Goal: Task Accomplishment & Management: Use online tool/utility

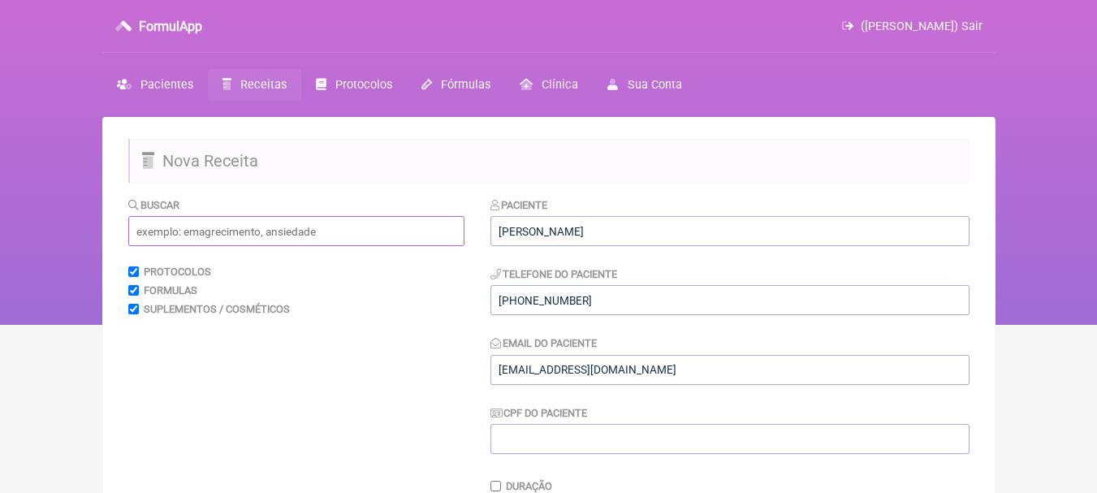
click at [294, 225] on input "text" at bounding box center [296, 231] width 336 height 30
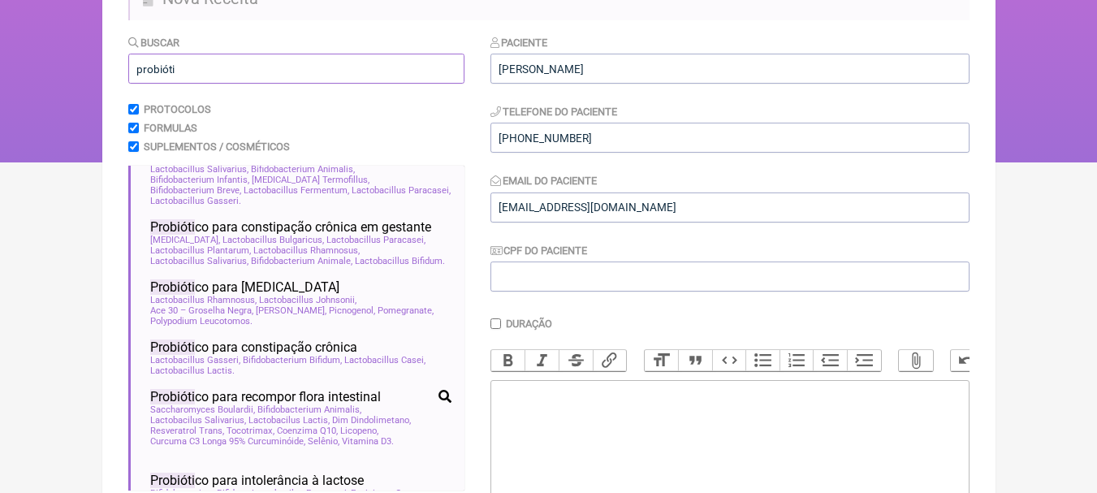
scroll to position [162, 0]
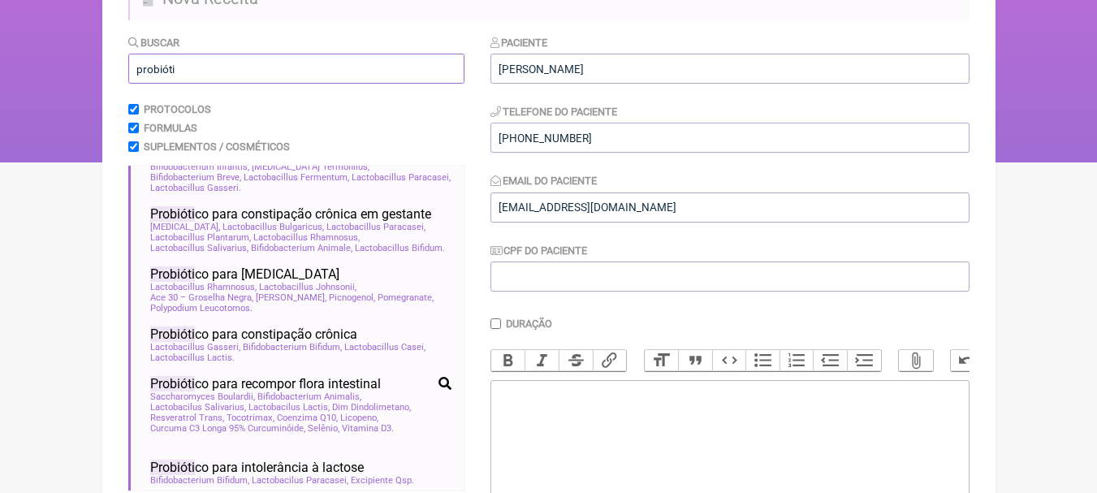
type input "probióti"
click at [319, 63] on input "probióti" at bounding box center [296, 69] width 336 height 30
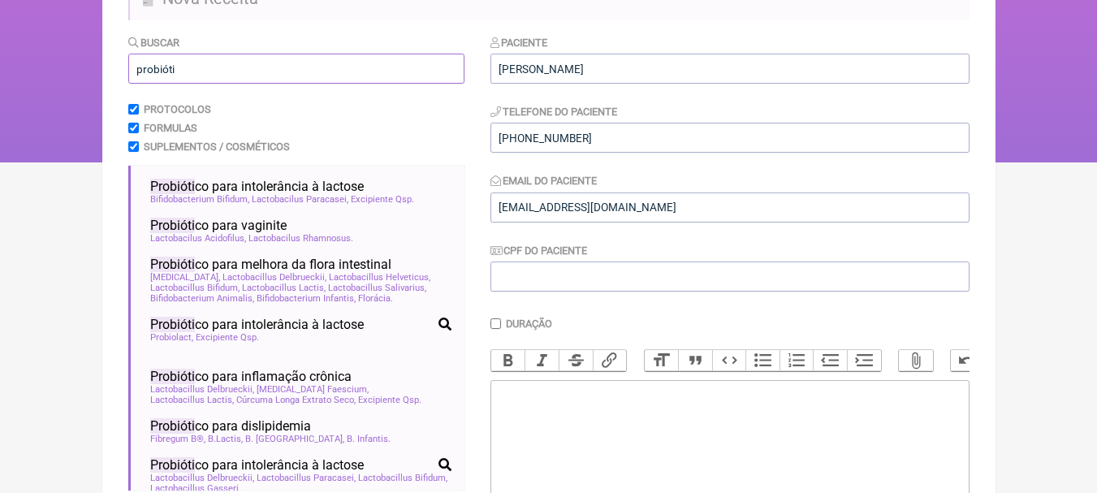
scroll to position [472, 0]
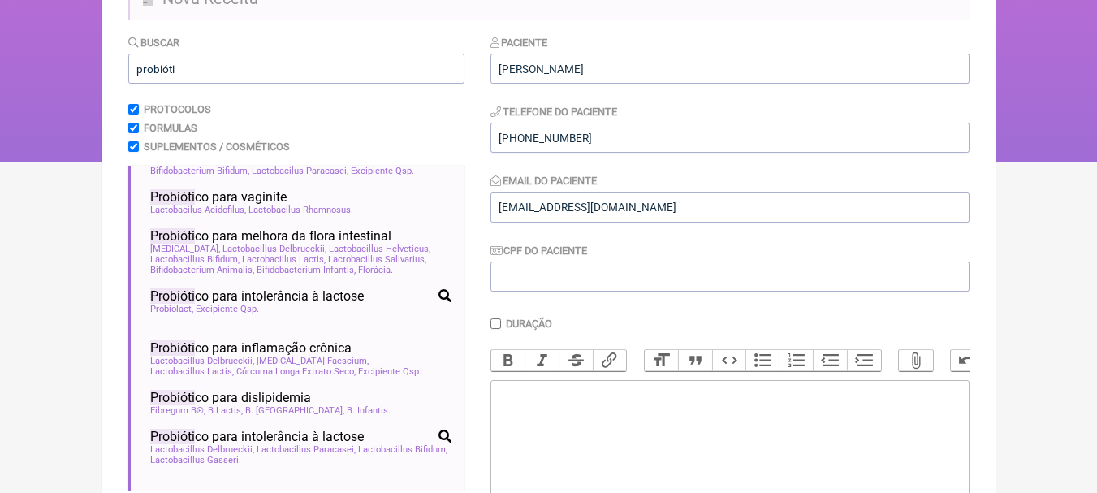
click at [399, 244] on div "Probióti co para melhora da flora intestinal" at bounding box center [300, 235] width 301 height 15
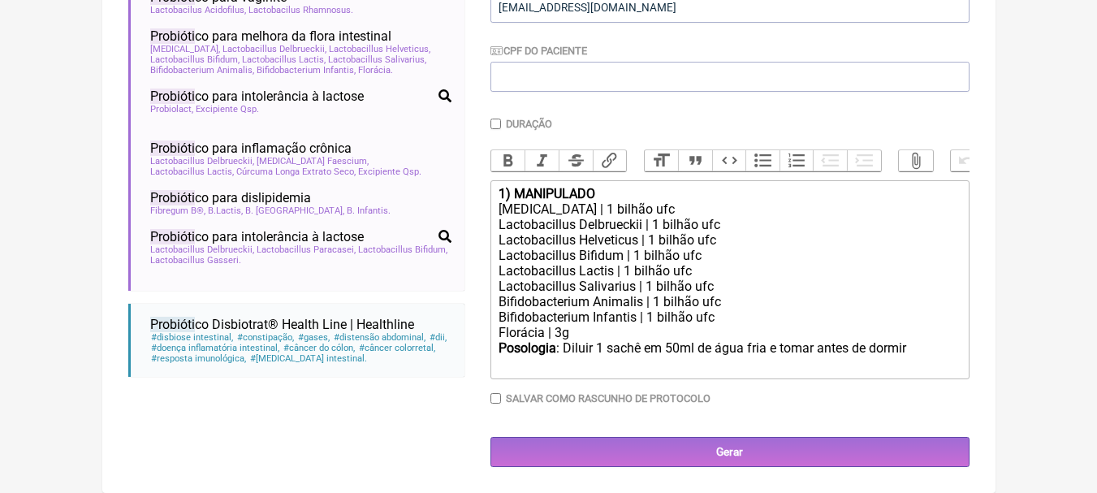
scroll to position [374, 0]
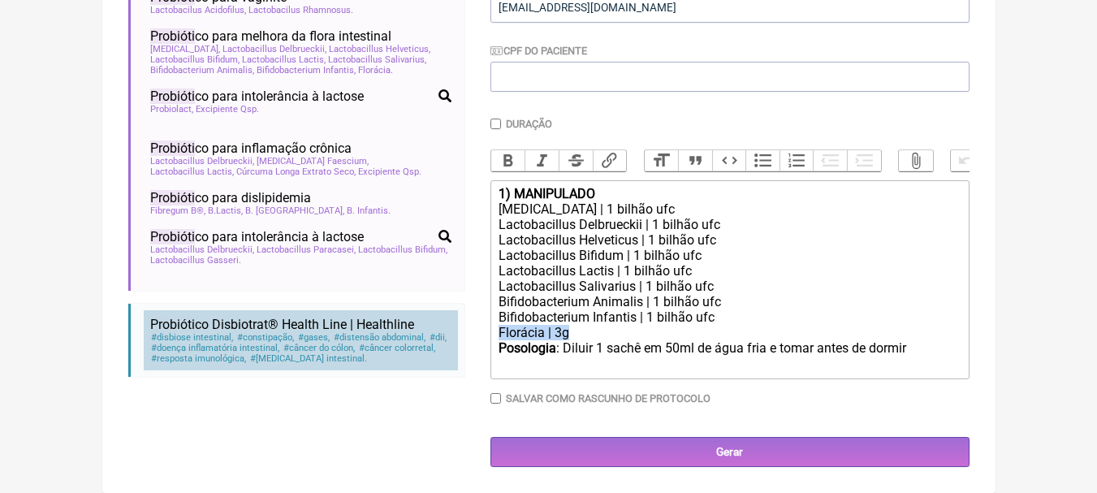
drag, startPoint x: 573, startPoint y: 333, endPoint x: 383, endPoint y: 326, distance: 190.1
click at [383, 326] on form "Buscar probióti Protocolos Formulas Suplementos / Cosméticos Probióti co potenc…" at bounding box center [548, 150] width 841 height 632
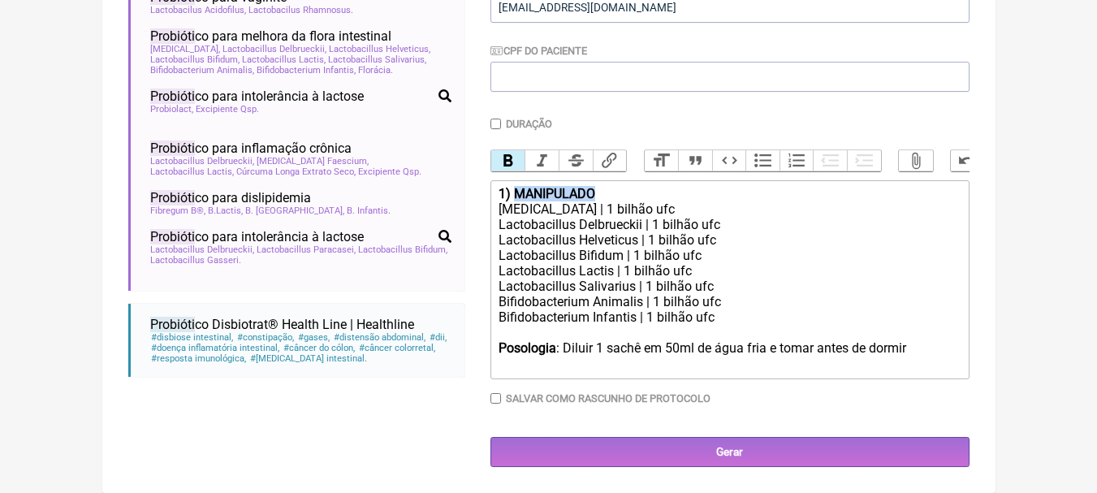
drag, startPoint x: 623, startPoint y: 196, endPoint x: 516, endPoint y: 187, distance: 107.5
click at [516, 187] on div "1) MANIPULADO" at bounding box center [729, 193] width 461 height 15
click at [557, 330] on div at bounding box center [729, 332] width 461 height 15
copy div "|"
paste trix-editor "|"
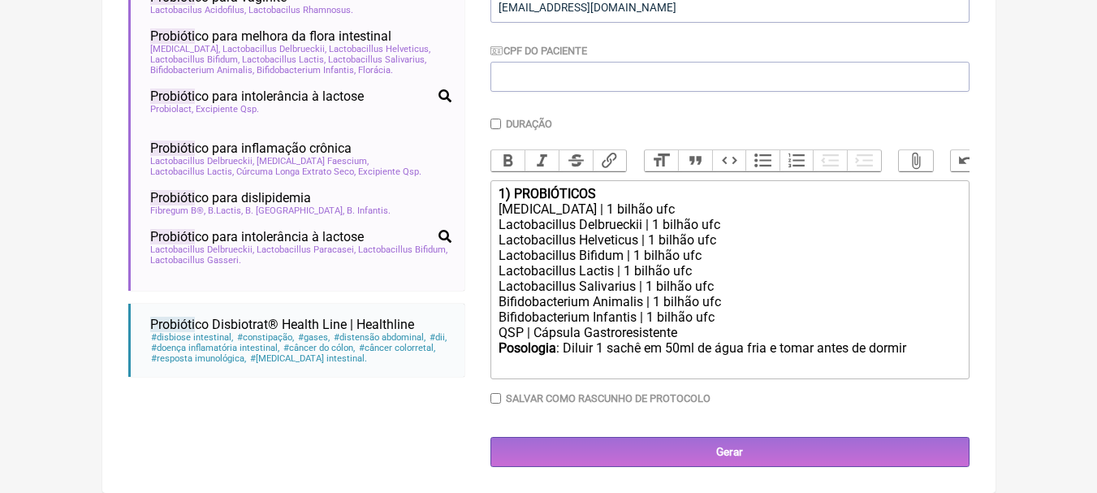
click at [594, 185] on trix-editor "1) PROBIÓTICOS [MEDICAL_DATA] | 1 bilhão ufc Lactobacillus Delbrueckii | 1 bilh…" at bounding box center [729, 279] width 479 height 199
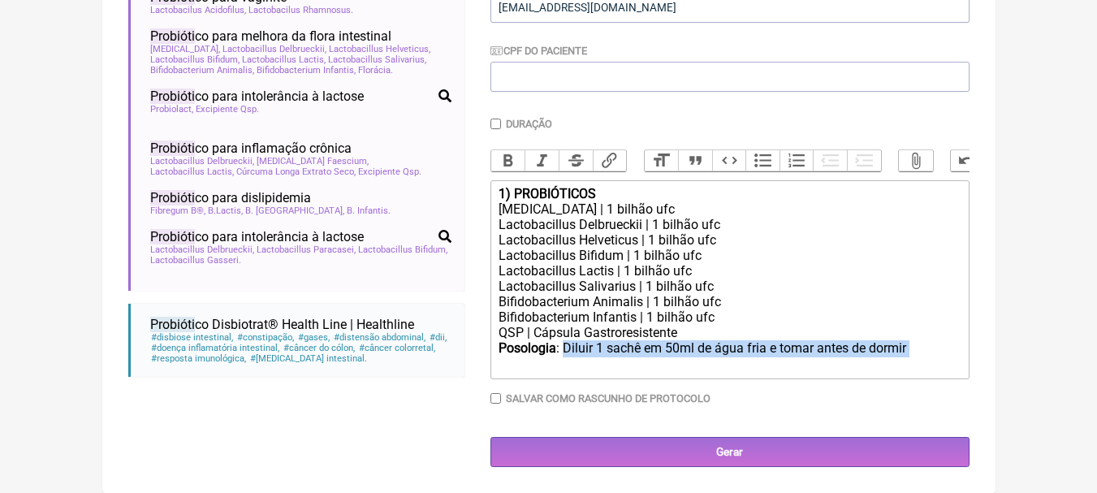
drag, startPoint x: 566, startPoint y: 350, endPoint x: 921, endPoint y: 349, distance: 354.8
click at [921, 349] on div "Posologia : Diluir 1 sachê em 50ml de água fria e tomar antes de dormir ㅤ" at bounding box center [729, 356] width 461 height 32
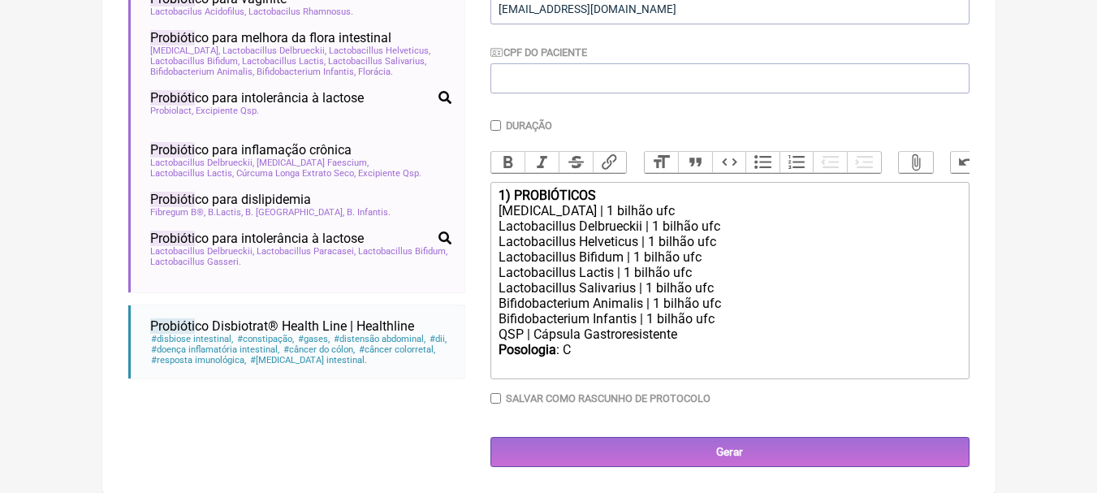
scroll to position [373, 0]
type trix-editor "<div><strong>1) PROBIÓTICOS</strong></div><div>[MEDICAL_DATA] | 1 bilhão ufc</d…"
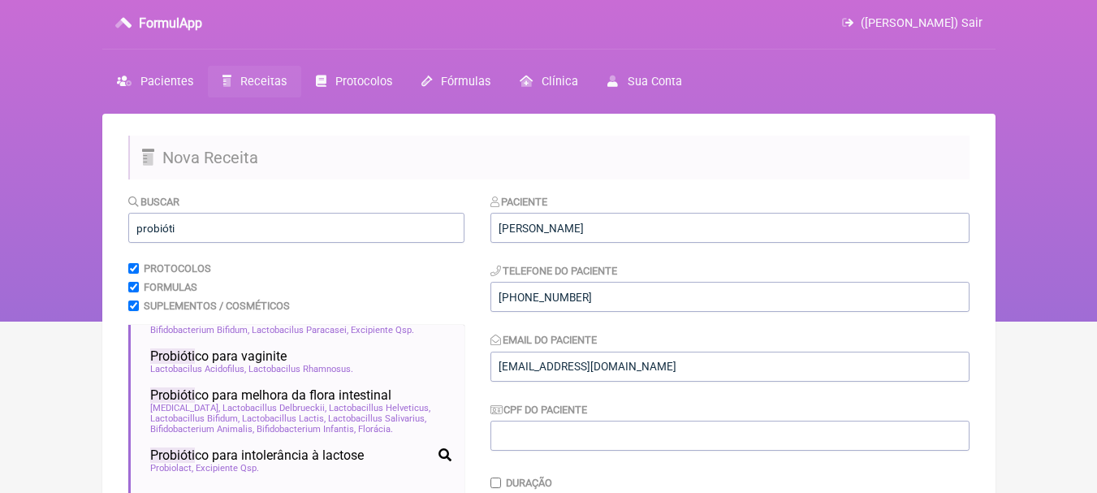
scroll to position [0, 0]
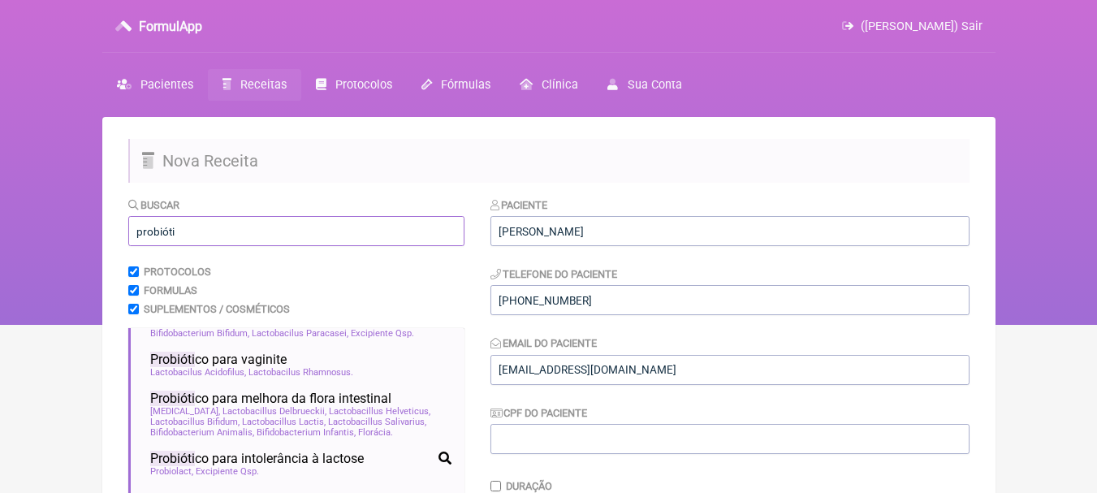
click at [0, 228] on div "FormulApp ([PERSON_NAME]) Sair [GEOGRAPHIC_DATA] Receitas Protocolos Fórmulas […" at bounding box center [548, 162] width 1097 height 325
type input "v"
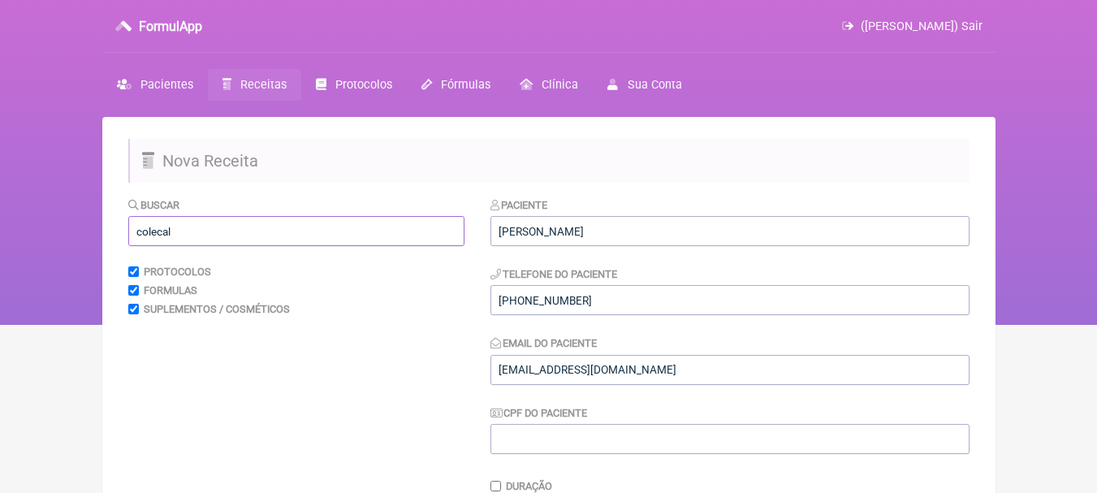
scroll to position [16, 0]
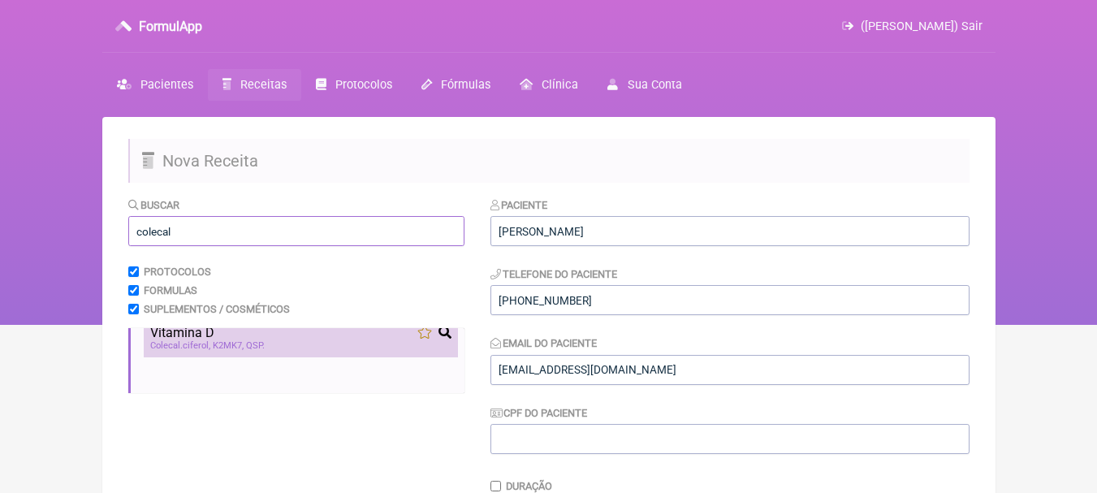
type input "colecal"
click at [298, 342] on div "Colecal ciferol K2MK7 QSP" at bounding box center [300, 345] width 301 height 11
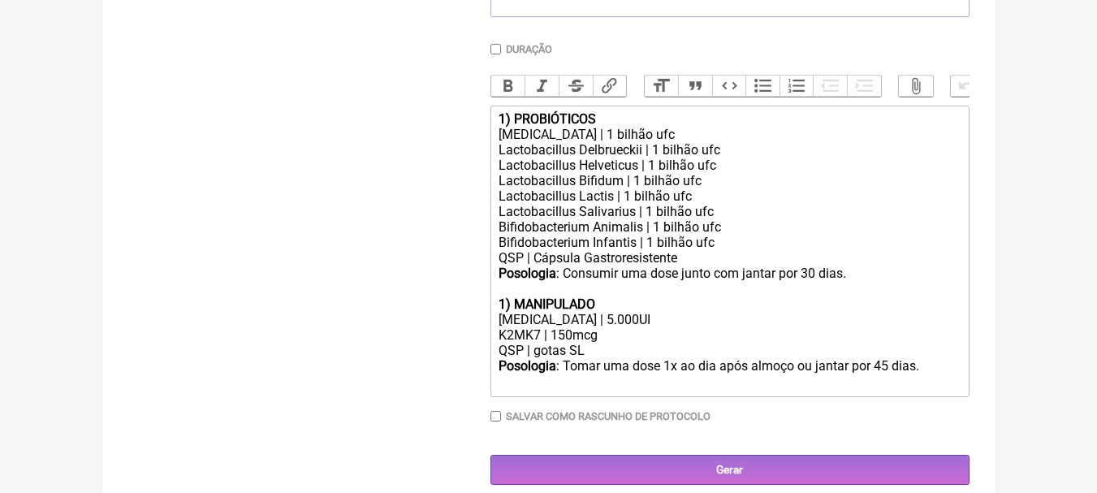
scroll to position [467, 0]
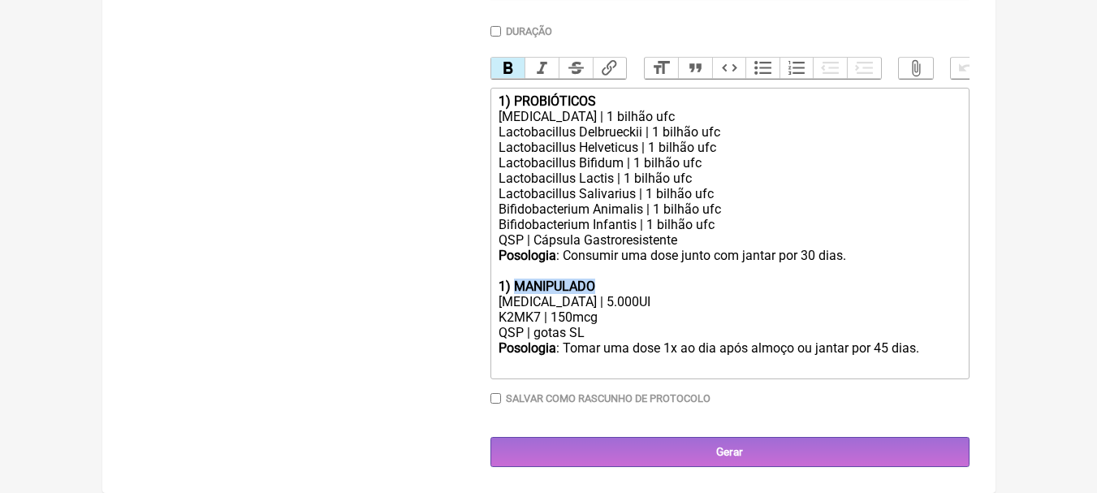
drag, startPoint x: 616, startPoint y: 278, endPoint x: 518, endPoint y: 292, distance: 99.2
click at [518, 292] on div "1) MANIPULADO" at bounding box center [729, 285] width 461 height 15
click at [507, 285] on strong "1) VITAMINA D" at bounding box center [542, 285] width 86 height 15
click at [594, 297] on div "[MEDICAL_DATA] | 5.000UI" at bounding box center [729, 301] width 461 height 15
click at [619, 327] on div "QSP | gotas SL" at bounding box center [729, 332] width 461 height 15
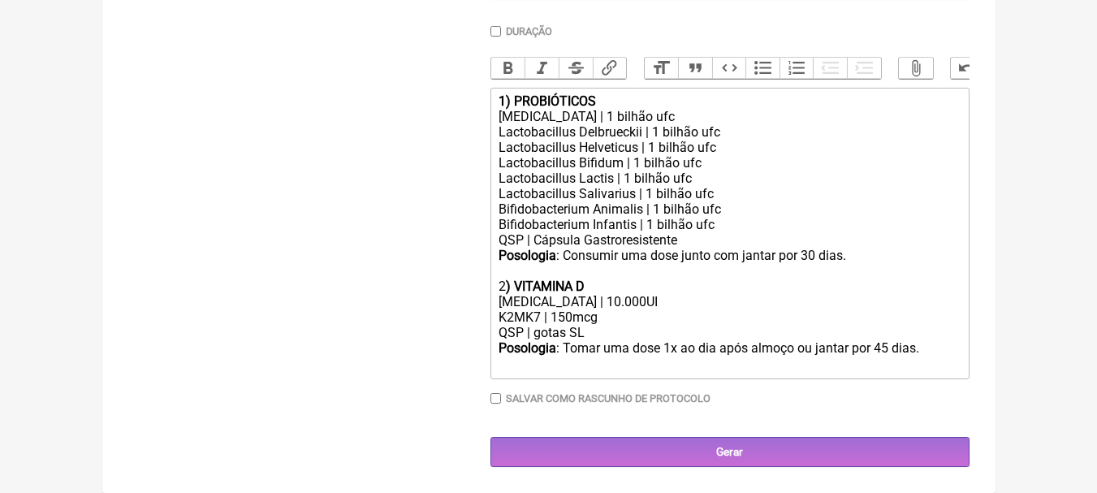
click at [878, 345] on div "Posologia : Tomar uma dose 1x ao dia após almoço ou jantar por 45 dias. ㅤ" at bounding box center [729, 356] width 461 height 32
click at [885, 345] on div "Posologia : Tomar uma dose 1x ao dia após almoço ou jantar por 45 dias. ㅤ" at bounding box center [729, 356] width 461 height 32
type trix-editor "<div><strong>1) PROBIÓTICOS</strong></div><div>[MEDICAL_DATA] | 1 bilhão ufc</d…"
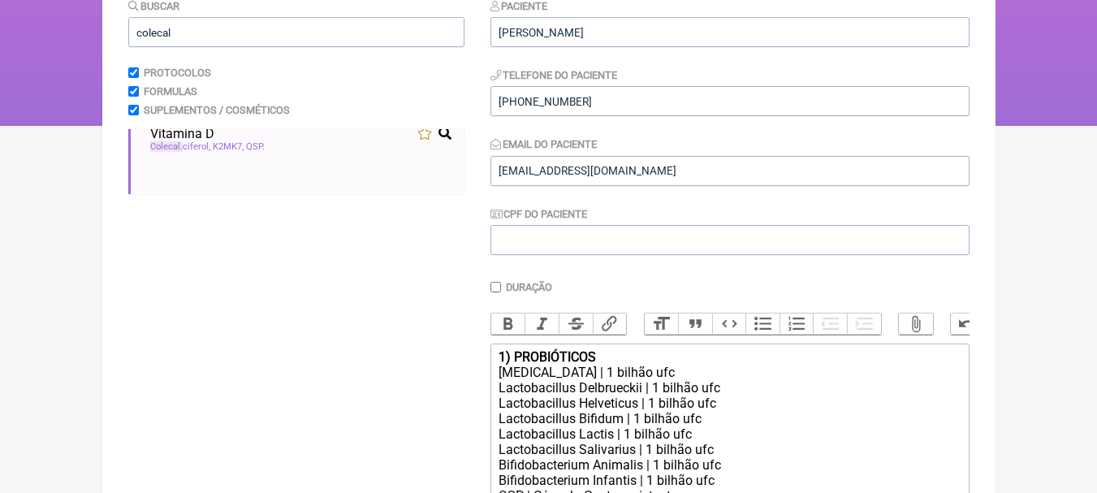
scroll to position [142, 0]
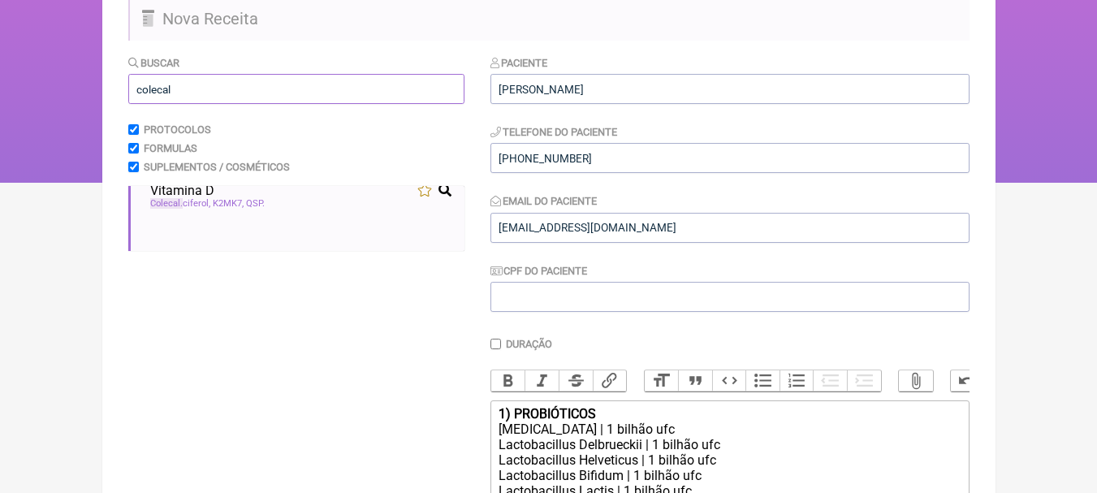
drag, startPoint x: 259, startPoint y: 91, endPoint x: 0, endPoint y: 93, distance: 259.0
click at [0, 93] on div "FormulApp ([PERSON_NAME]) Sair [GEOGRAPHIC_DATA] Receitas Protocolos Fórmulas […" at bounding box center [548, 20] width 1097 height 325
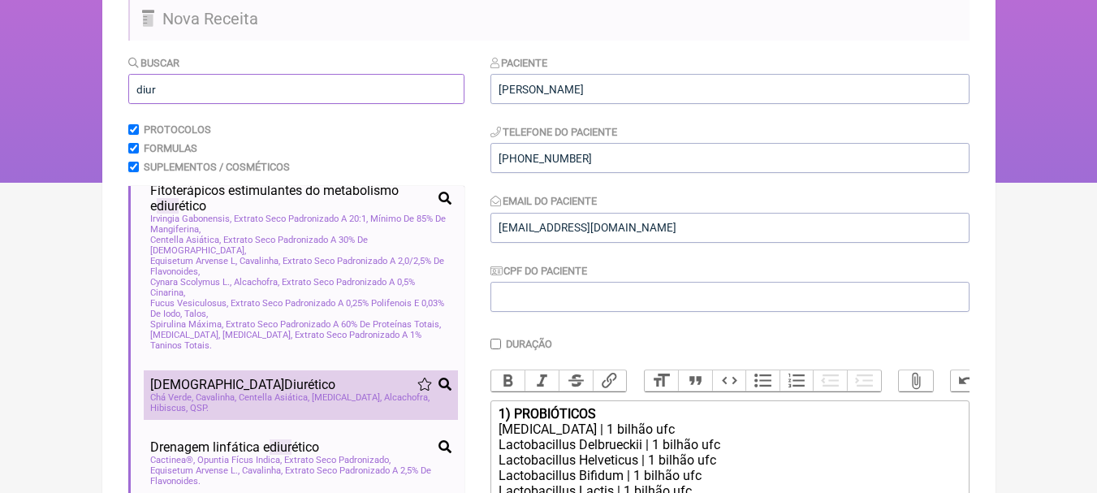
type input "diur"
click at [315, 382] on div "[DEMOGRAPHIC_DATA] Diur ético" at bounding box center [300, 384] width 301 height 15
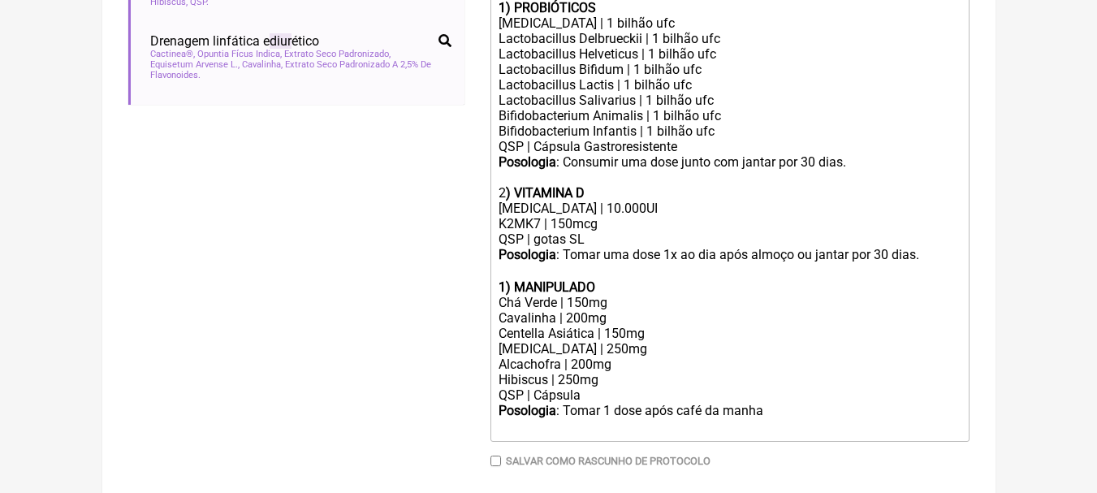
scroll to position [623, 0]
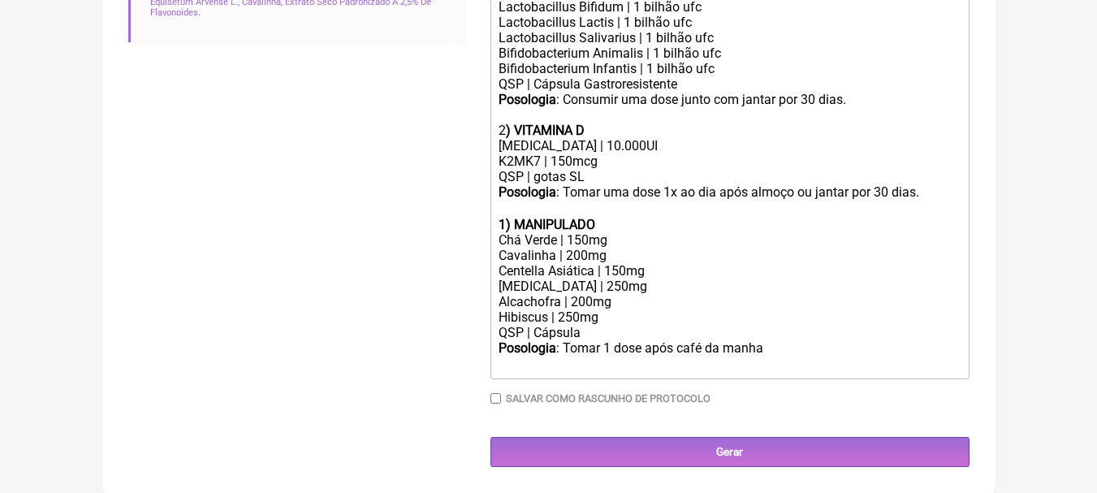
click at [505, 222] on strong "1) MANIPULADO" at bounding box center [547, 224] width 97 height 15
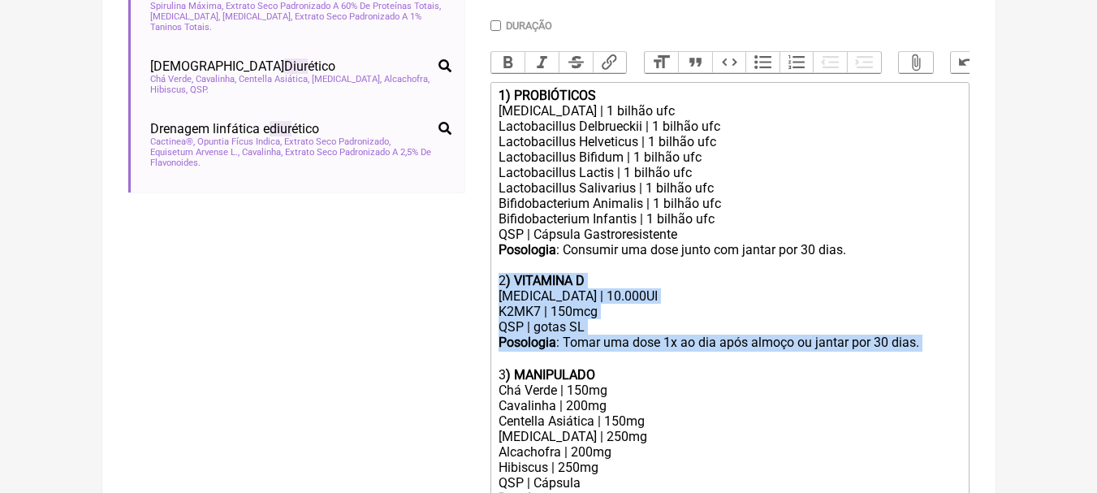
drag, startPoint x: 943, startPoint y: 356, endPoint x: 382, endPoint y: 291, distance: 564.8
click at [382, 291] on form "Buscar diur Protocolos Formulas Suplementos / Cosméticos Fitoterápicos estimula…" at bounding box center [548, 176] width 841 height 881
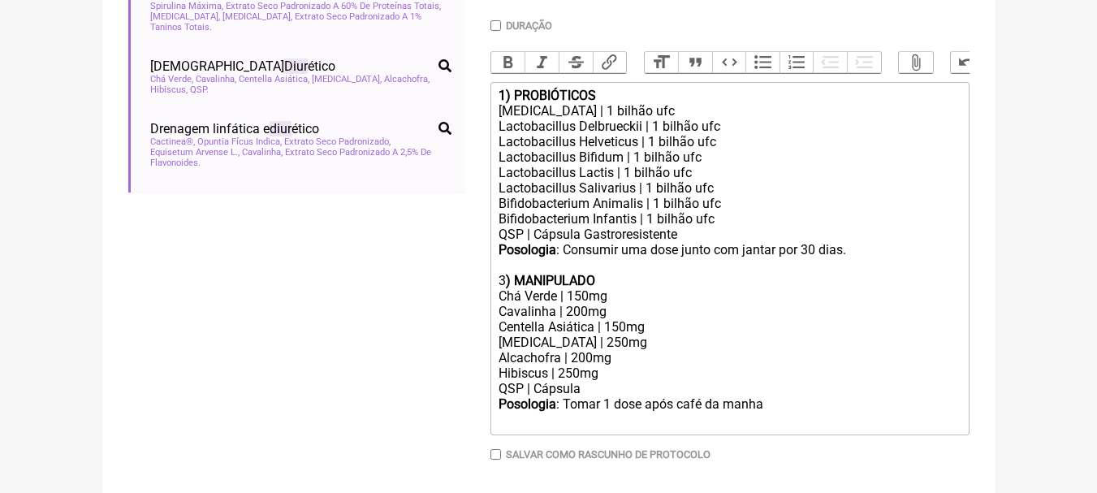
click at [508, 288] on strong ") MANIPULADO" at bounding box center [550, 280] width 89 height 15
click at [643, 288] on div "2 ) MANIPULADO" at bounding box center [729, 280] width 461 height 15
drag, startPoint x: 632, startPoint y: 295, endPoint x: 519, endPoint y: 296, distance: 112.9
click at [519, 288] on div "2 ) MANIPULADO" at bounding box center [729, 280] width 461 height 15
click at [624, 304] on div "Chá Verde | 150mg" at bounding box center [729, 295] width 461 height 15
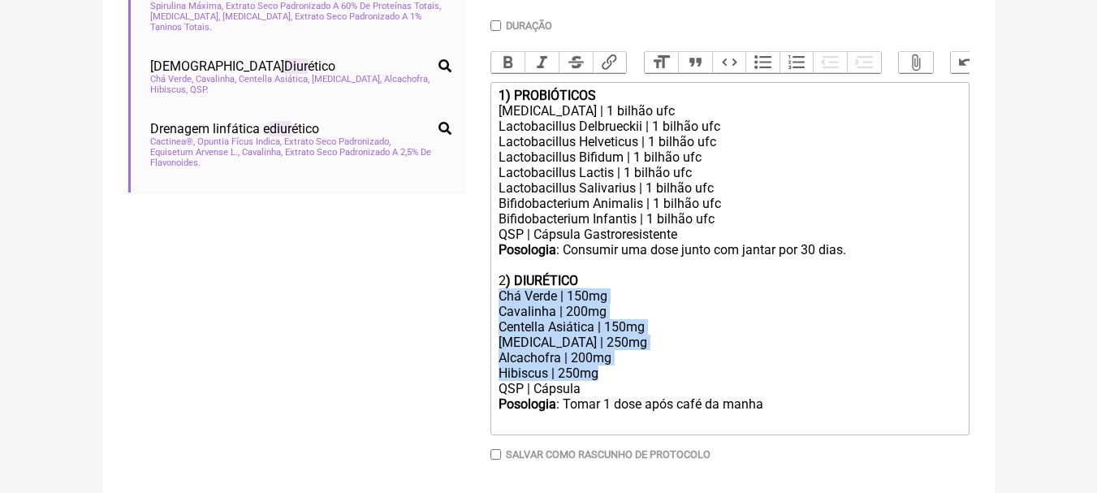
drag, startPoint x: 623, startPoint y: 382, endPoint x: 493, endPoint y: 313, distance: 147.1
click at [493, 313] on trix-editor "1) PROBIÓTICOS [MEDICAL_DATA] | 1 bilhão ufc Lactobacillus Delbrueckii | 1 bilh…" at bounding box center [729, 258] width 479 height 353
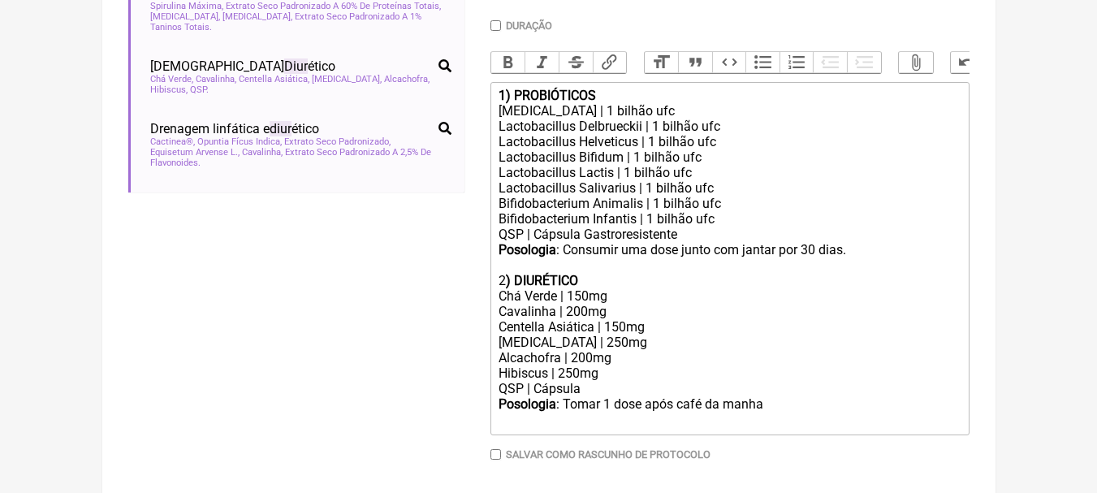
scroll to position [451, 0]
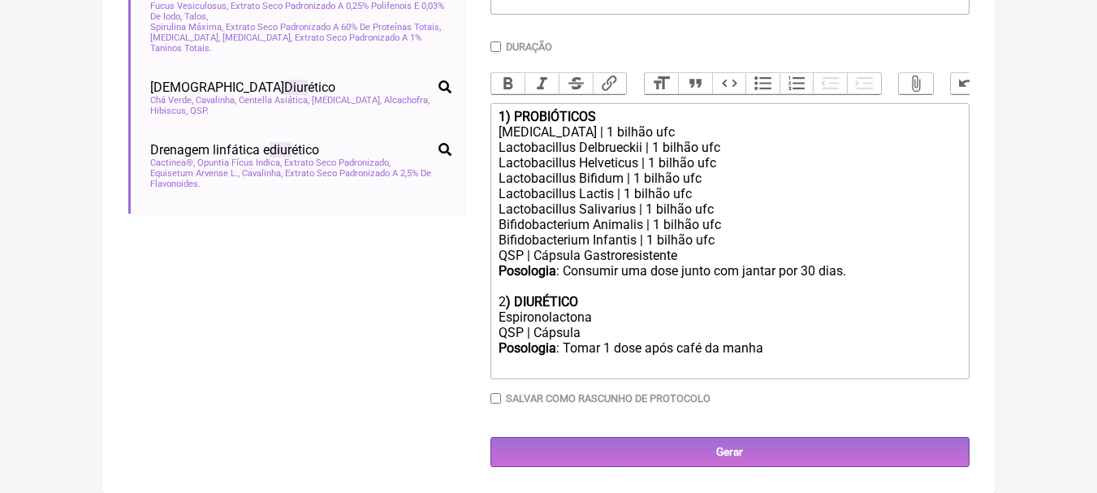
paste trix-editor "|"
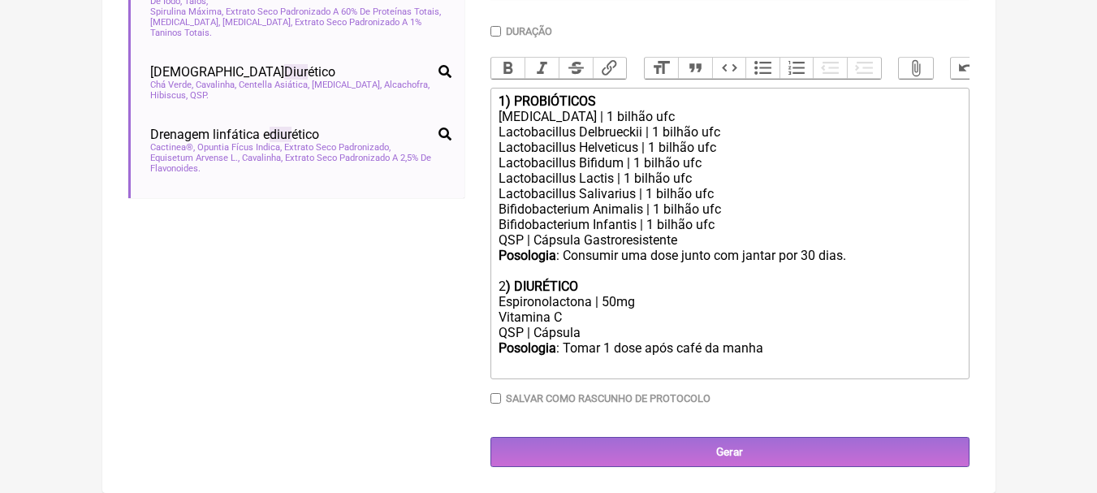
paste trix-editor "|"
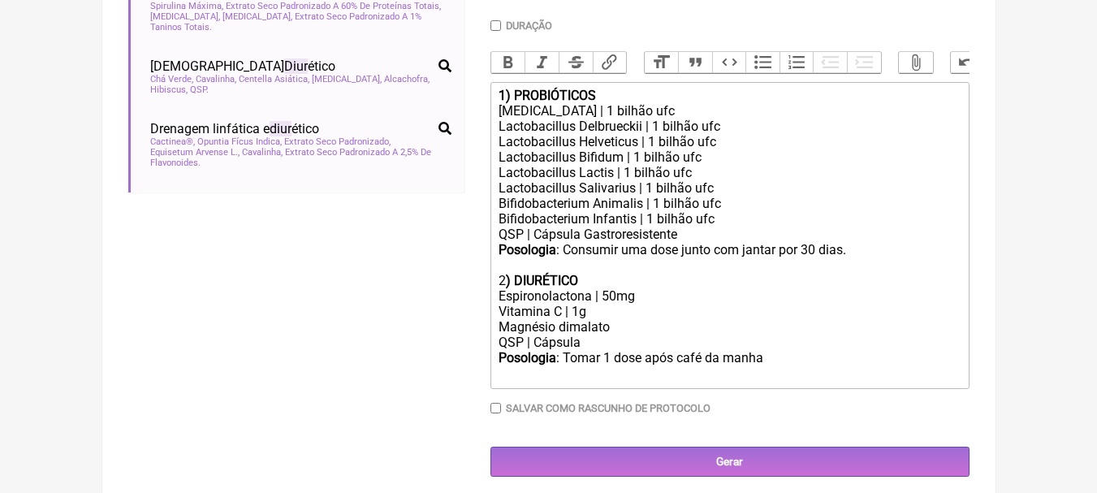
paste trix-editor "|"
click at [656, 367] on div "Posologia : Tomar 1 dose após café da manha ㅤ" at bounding box center [729, 366] width 461 height 32
click at [602, 288] on div "2 ) DIURÉTICO" at bounding box center [729, 280] width 461 height 15
drag, startPoint x: 592, startPoint y: 291, endPoint x: 516, endPoint y: 296, distance: 76.4
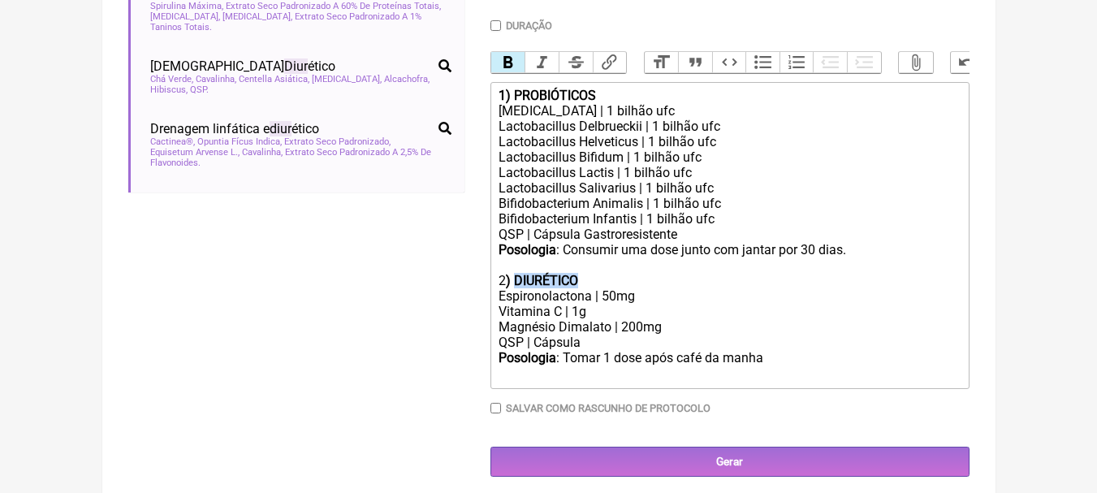
click at [516, 288] on div "2 ) DIURÉTICO" at bounding box center [729, 280] width 461 height 15
click at [766, 369] on div "Posologia : Tomar 1 dose após café da manha ㅤ" at bounding box center [729, 366] width 461 height 32
type trix-editor "<div><strong>1) PROBIÓTICOS</strong></div><div>[MEDICAL_DATA] | 1 bilhão ufc</d…"
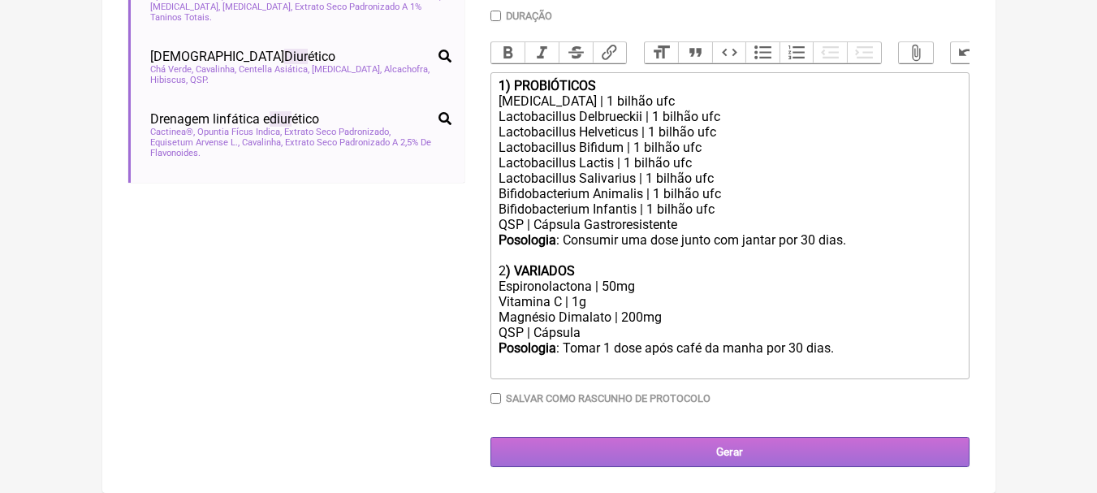
click at [745, 456] on input "Gerar" at bounding box center [729, 452] width 479 height 30
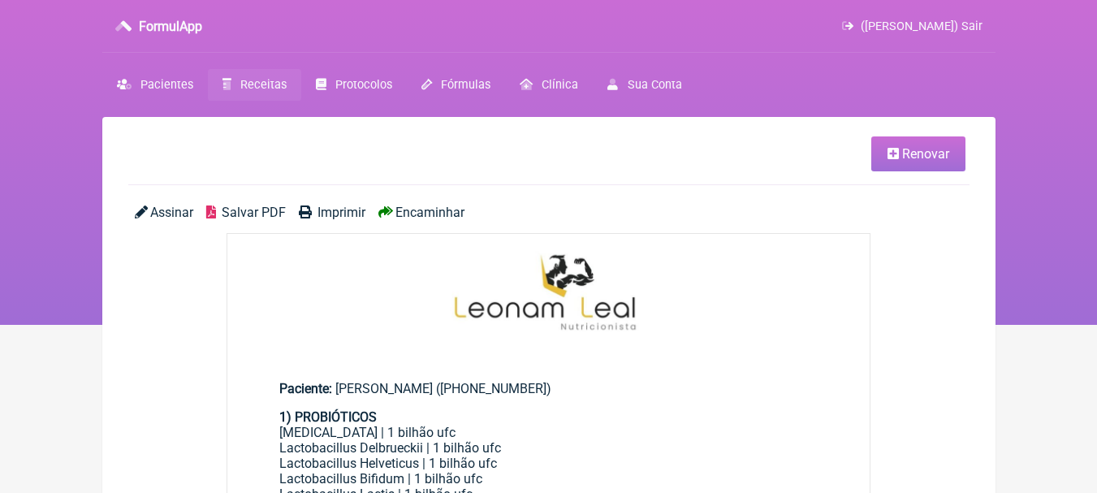
click at [252, 212] on span "Salvar PDF" at bounding box center [254, 212] width 64 height 15
